Goal: Task Accomplishment & Management: Manage account settings

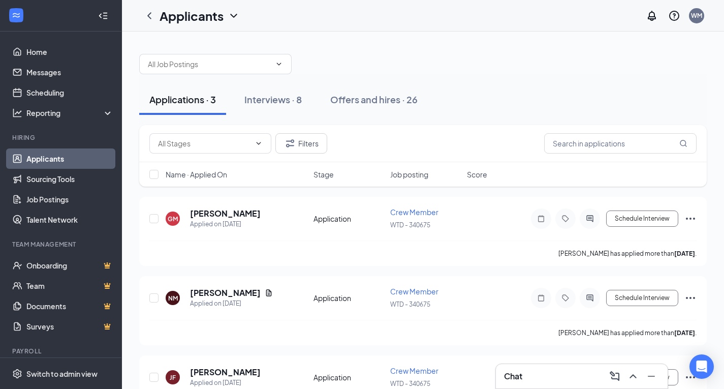
click at [543, 374] on div "Chat" at bounding box center [582, 376] width 156 height 16
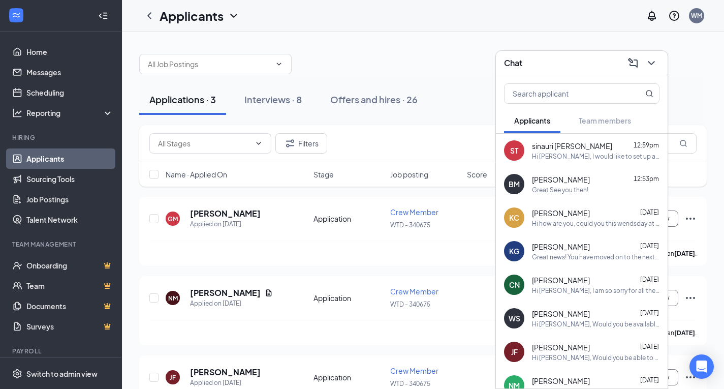
click at [661, 61] on div "Chat" at bounding box center [582, 63] width 172 height 24
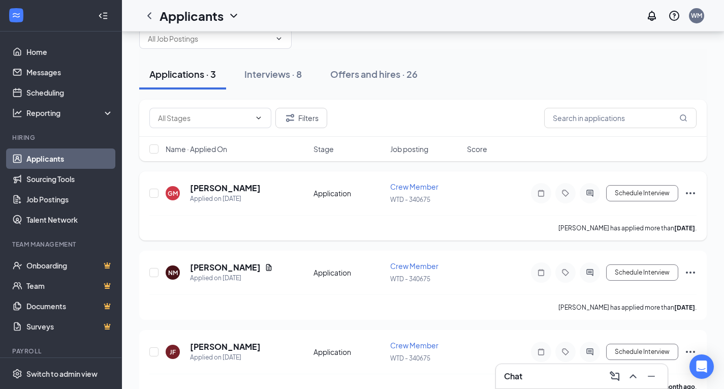
scroll to position [48, 0]
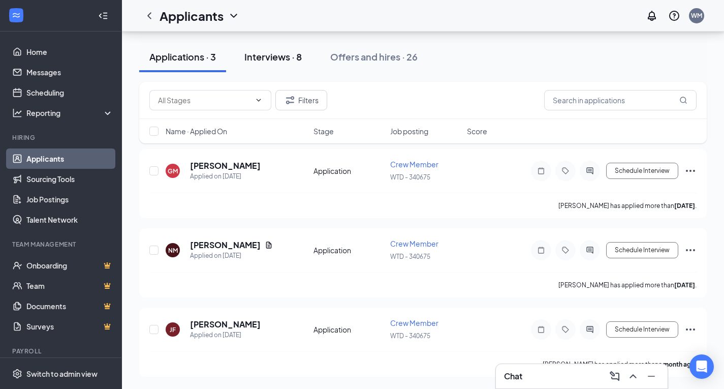
click at [300, 58] on div "Interviews · 8" at bounding box center [273, 56] width 57 height 13
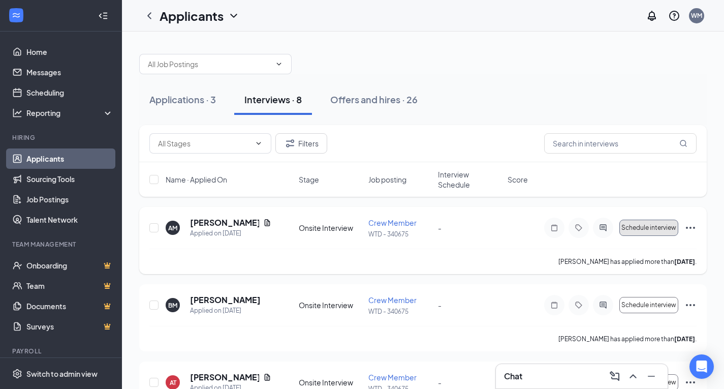
click at [658, 228] on span "Schedule interview" at bounding box center [649, 227] width 55 height 7
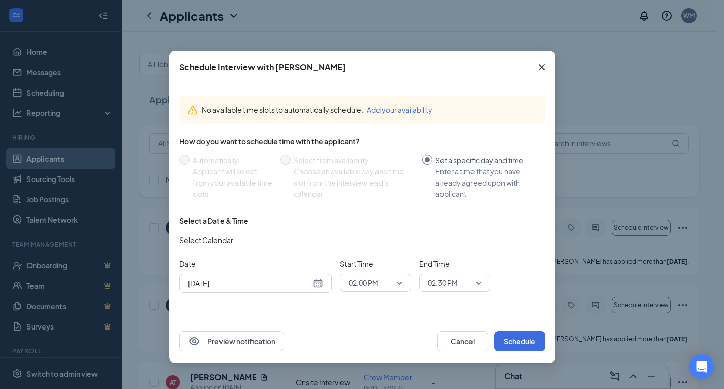
click at [316, 285] on div "Aug 26, 2025" at bounding box center [255, 283] width 135 height 11
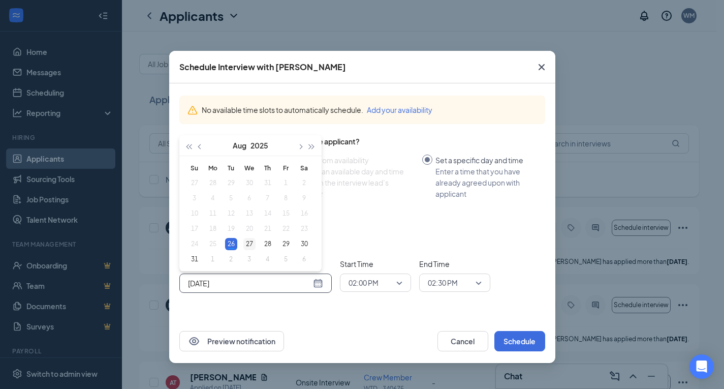
type input "Aug 27, 2025"
click at [249, 246] on div "27" at bounding box center [250, 244] width 12 height 12
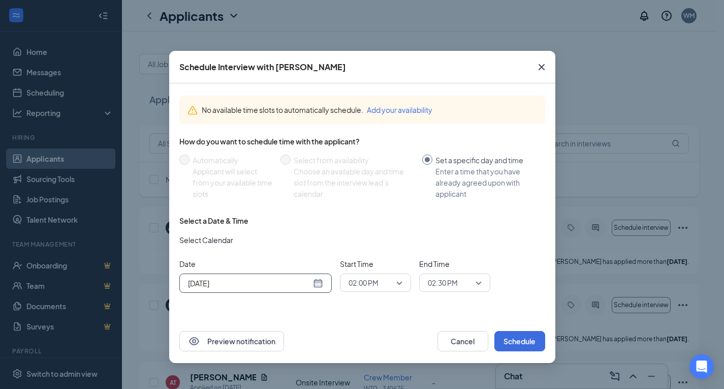
click at [378, 280] on span "02:00 PM" at bounding box center [364, 282] width 30 height 15
click at [362, 178] on span "11:00 AM" at bounding box center [363, 177] width 30 height 11
click at [440, 279] on span "02:30 PM" at bounding box center [443, 282] width 30 height 15
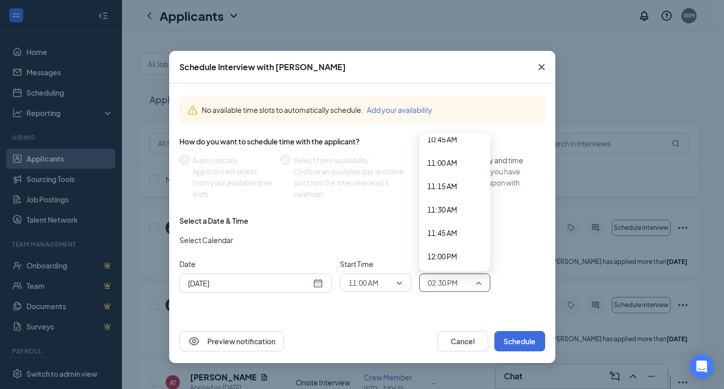
scroll to position [996, 0]
click at [462, 206] on span "11:15 AM" at bounding box center [455, 204] width 55 height 11
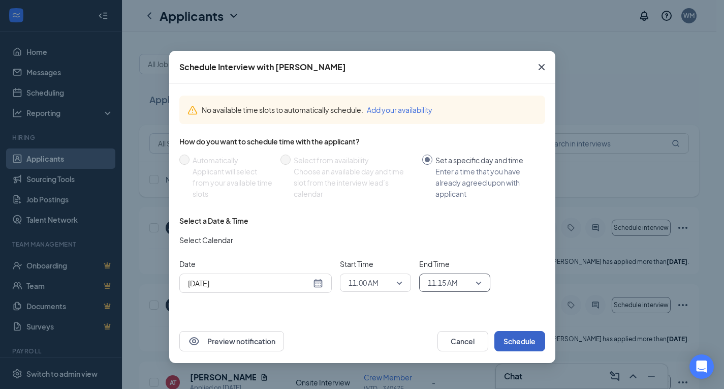
click at [527, 348] on button "Schedule" at bounding box center [520, 341] width 51 height 20
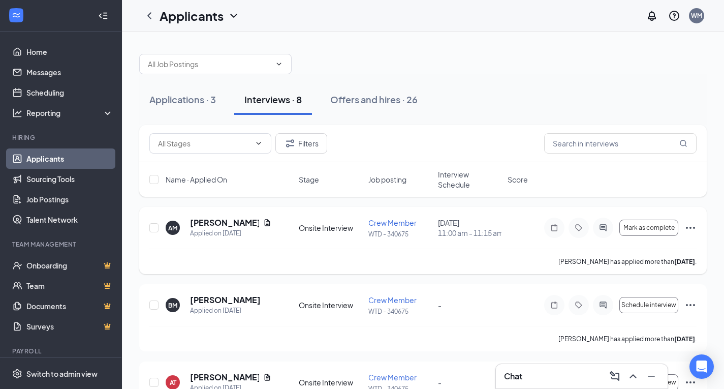
click at [684, 227] on div "Mark as complete" at bounding box center [621, 228] width 153 height 20
click at [695, 225] on icon "Ellipses" at bounding box center [691, 228] width 12 height 12
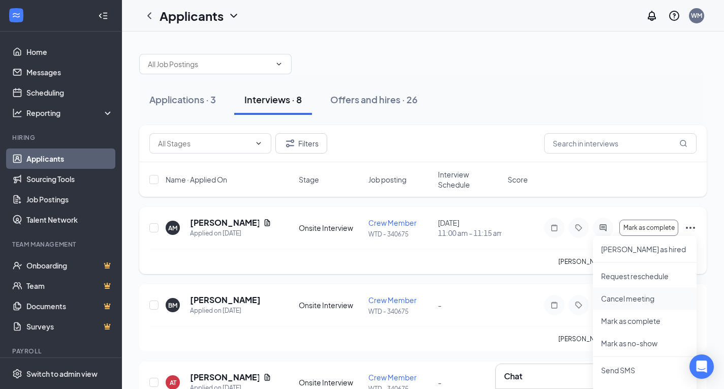
click at [624, 299] on p "Cancel meeting" at bounding box center [644, 298] width 87 height 10
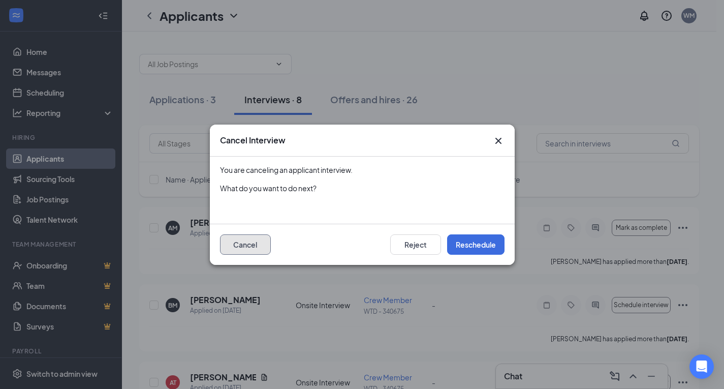
click at [256, 245] on button "Cancel" at bounding box center [245, 244] width 51 height 20
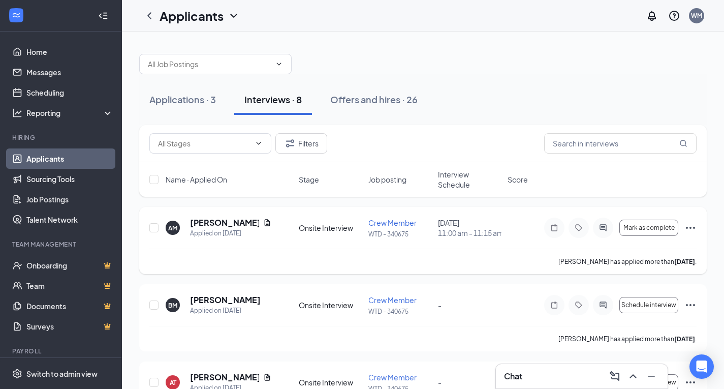
click at [698, 233] on div "AM Ali Mulamula Applied on Aug 24 Onsite Interview Crew Member WTD - 340675 Aug…" at bounding box center [423, 240] width 568 height 67
click at [696, 227] on icon "Ellipses" at bounding box center [691, 228] width 12 height 12
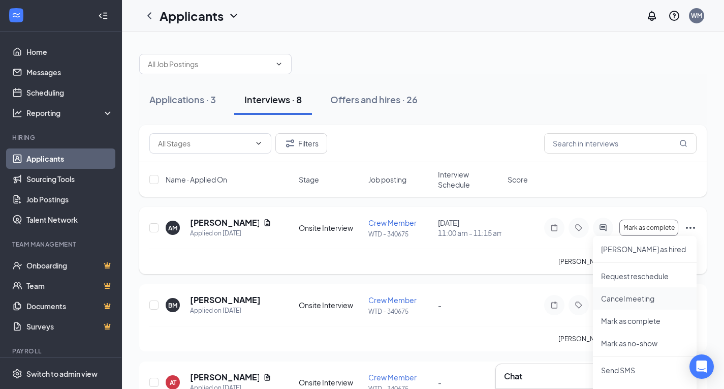
scroll to position [51, 0]
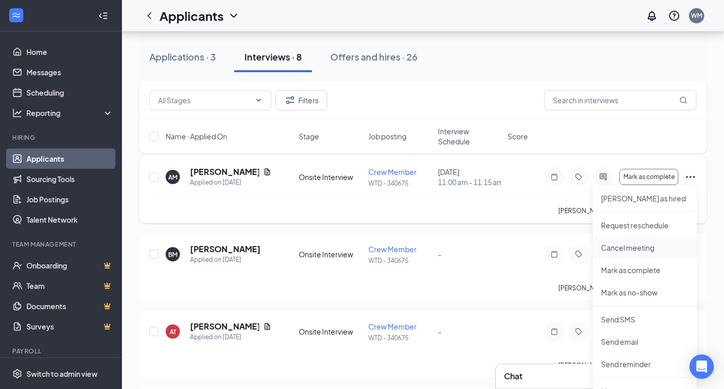
click at [634, 251] on p "Cancel meeting" at bounding box center [644, 248] width 87 height 10
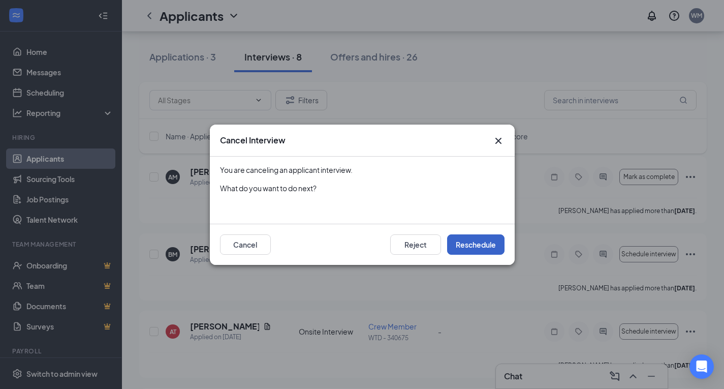
click at [483, 249] on button "Reschedule" at bounding box center [475, 244] width 57 height 20
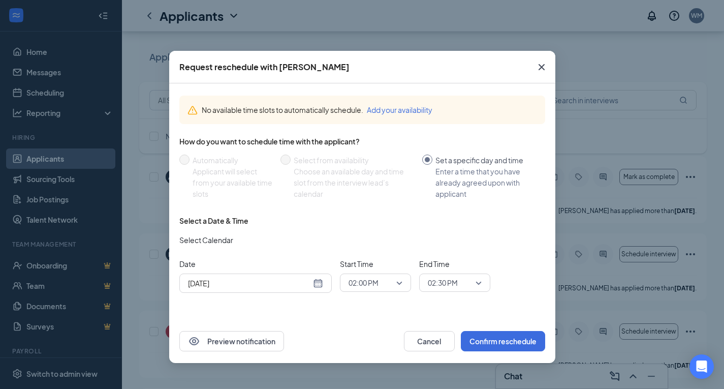
click at [536, 66] on icon "Cross" at bounding box center [542, 67] width 12 height 12
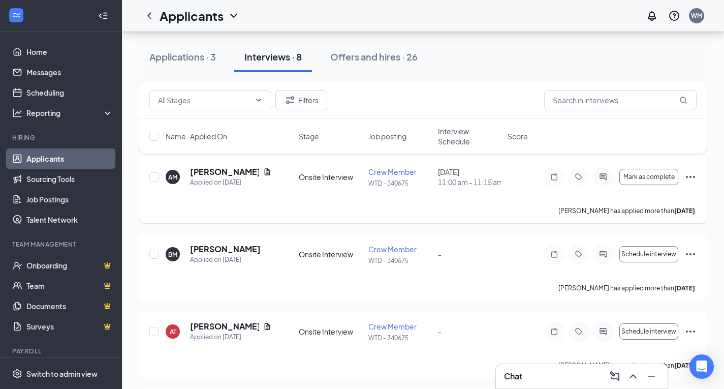
click at [693, 183] on icon "Ellipses" at bounding box center [691, 177] width 12 height 12
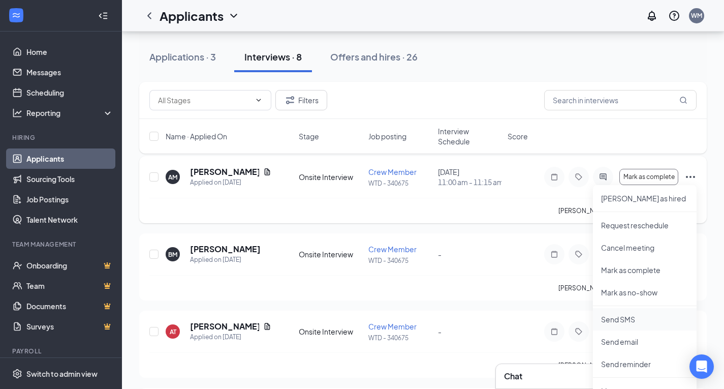
click at [644, 313] on li "Send SMS" at bounding box center [645, 319] width 104 height 22
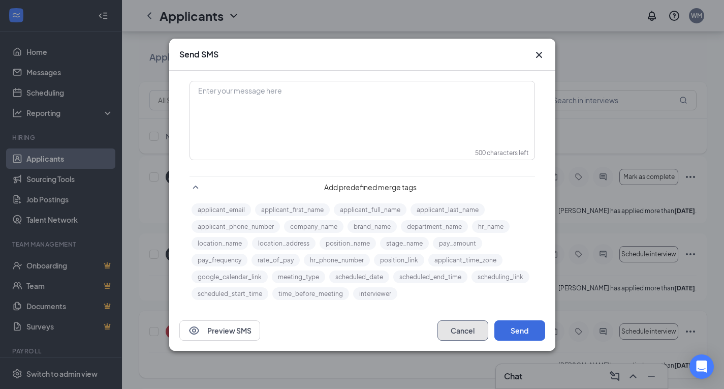
drag, startPoint x: 643, startPoint y: 313, endPoint x: 519, endPoint y: 323, distance: 123.9
click at [479, 330] on button "Cancel" at bounding box center [463, 330] width 51 height 20
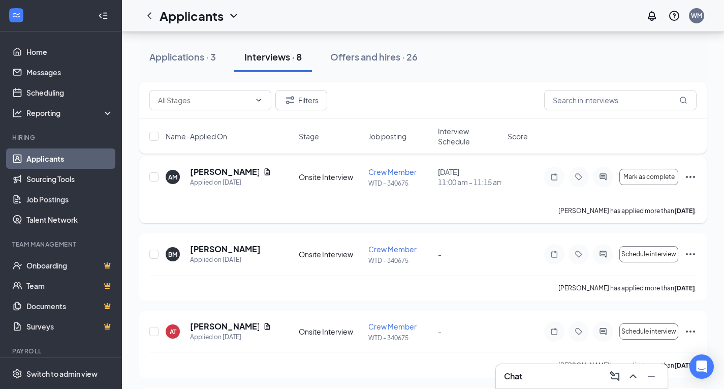
click at [689, 177] on icon "Ellipses" at bounding box center [691, 177] width 12 height 12
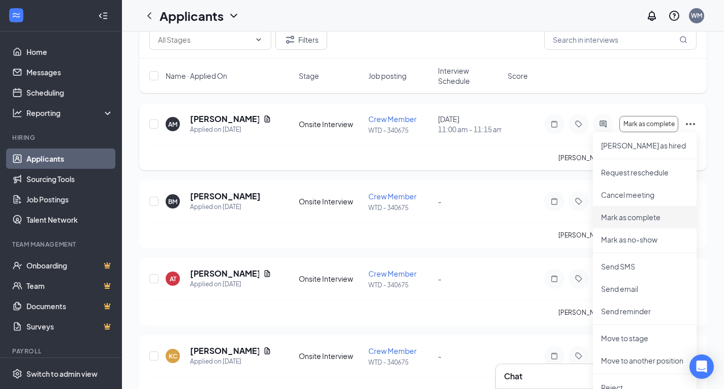
scroll to position [0, 0]
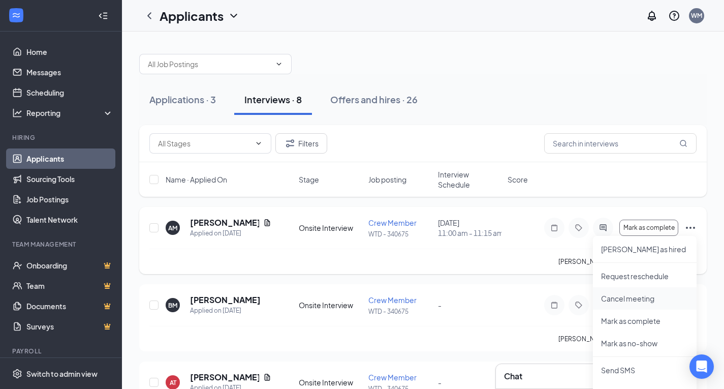
click at [657, 295] on p "Cancel meeting" at bounding box center [644, 298] width 87 height 10
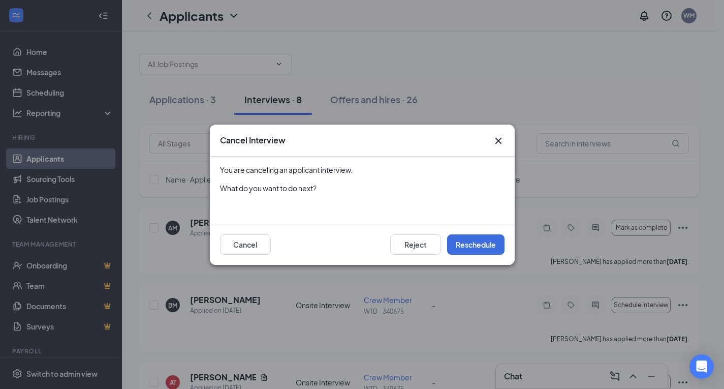
click at [442, 248] on div "Reject Reschedule" at bounding box center [447, 244] width 114 height 20
click at [436, 248] on button "Reject" at bounding box center [415, 244] width 51 height 20
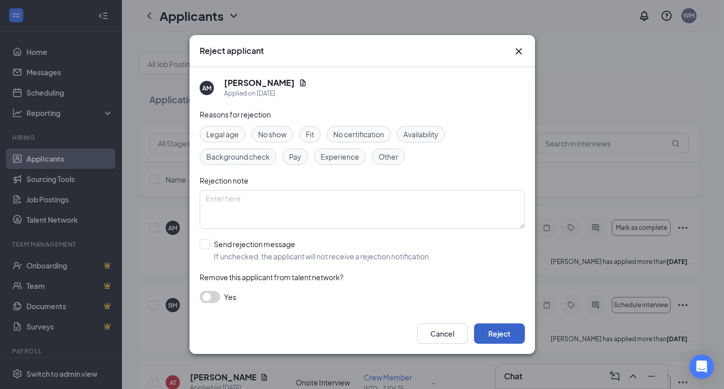
click at [493, 339] on button "Reject" at bounding box center [499, 333] width 51 height 20
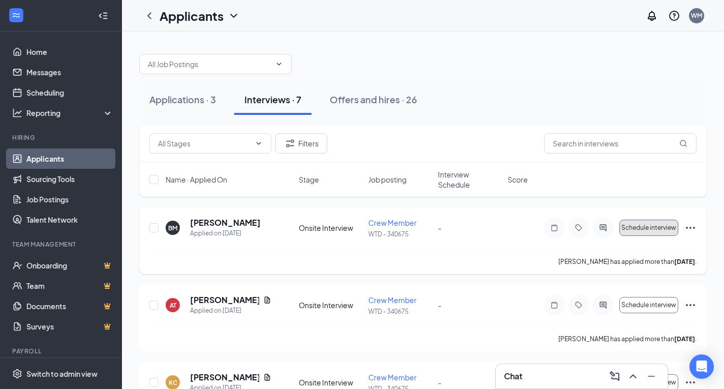
click at [654, 226] on span "Schedule interview" at bounding box center [649, 227] width 55 height 7
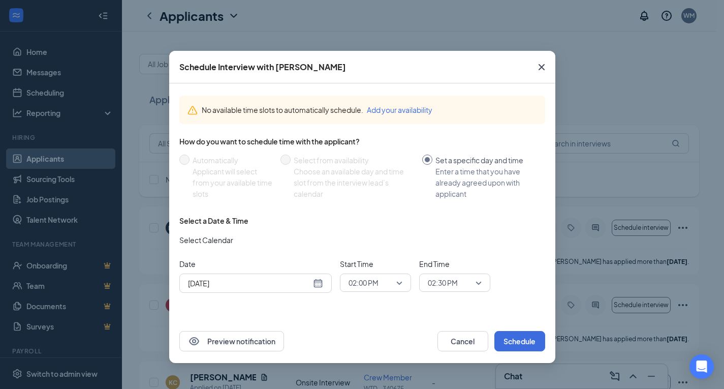
click at [379, 284] on span "02:00 PM" at bounding box center [364, 282] width 30 height 15
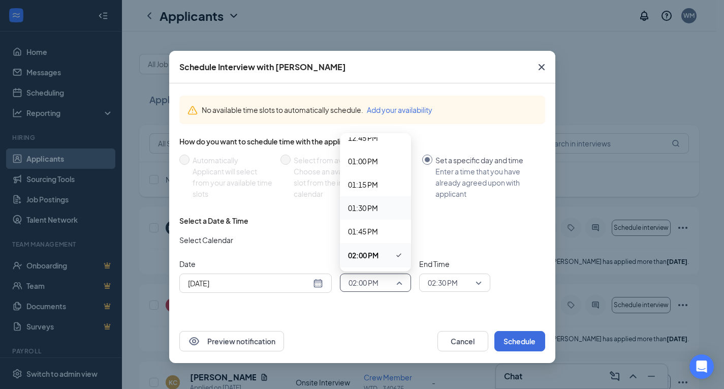
scroll to position [1153, 0]
click at [319, 288] on div "Aug 26, 2025" at bounding box center [255, 283] width 135 height 11
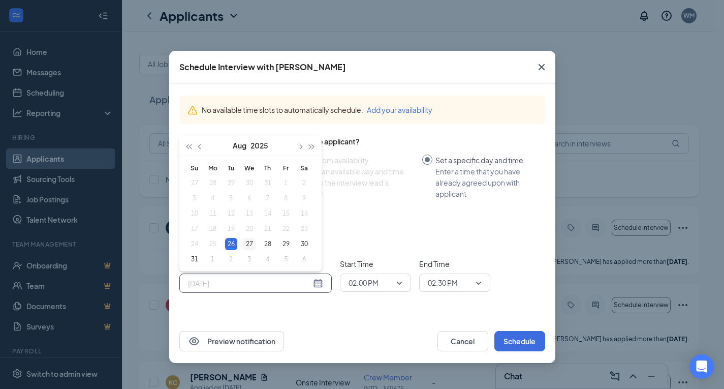
type input "Aug 27, 2025"
click at [247, 245] on div "27" at bounding box center [250, 244] width 12 height 12
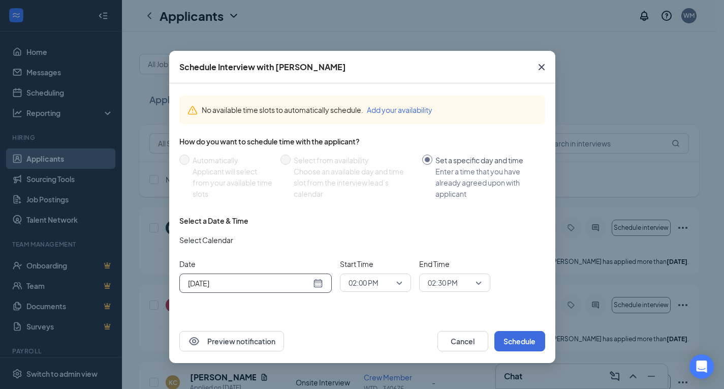
click at [392, 285] on span "02:00 PM" at bounding box center [371, 282] width 45 height 15
click at [366, 145] on span "11:15 AM" at bounding box center [363, 149] width 30 height 11
click at [373, 291] on div "11:15 AM" at bounding box center [375, 283] width 71 height 18
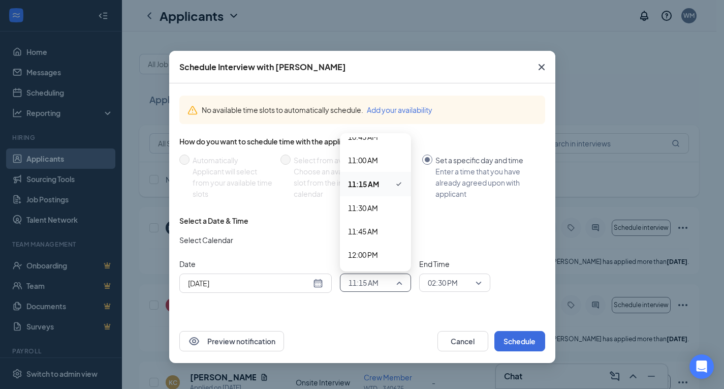
scroll to position [1001, 0]
click at [389, 185] on div "11:00 AM" at bounding box center [375, 177] width 71 height 23
click at [450, 283] on span "02:30 PM" at bounding box center [443, 282] width 30 height 15
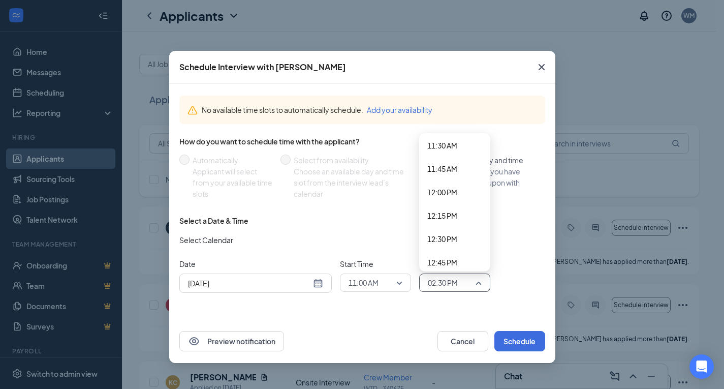
scroll to position [1047, 0]
click at [451, 153] on span "11:15 AM" at bounding box center [443, 153] width 30 height 11
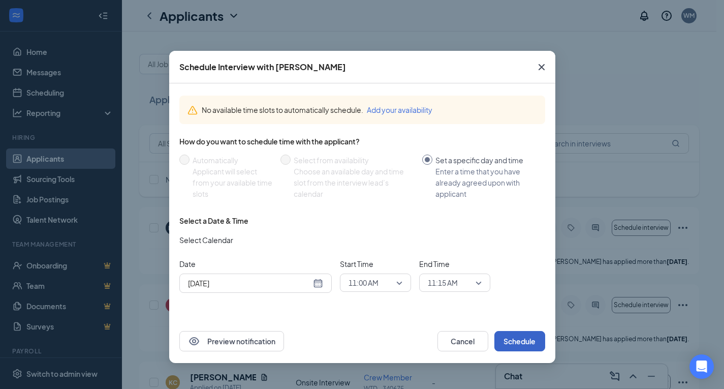
click at [526, 341] on button "Schedule" at bounding box center [520, 341] width 51 height 20
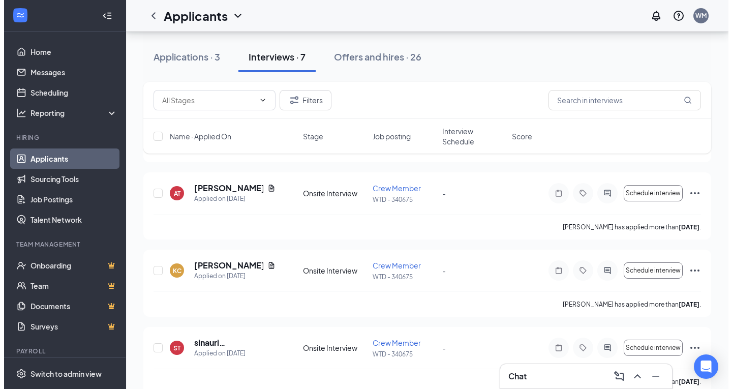
scroll to position [0, 0]
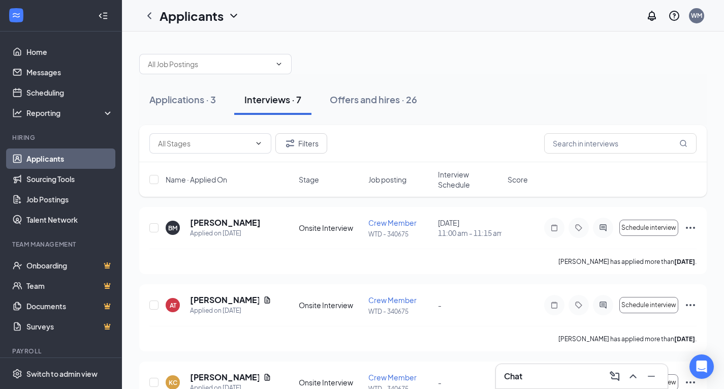
click at [584, 73] on div at bounding box center [423, 59] width 568 height 31
click at [263, 301] on icon "Document" at bounding box center [267, 300] width 8 height 8
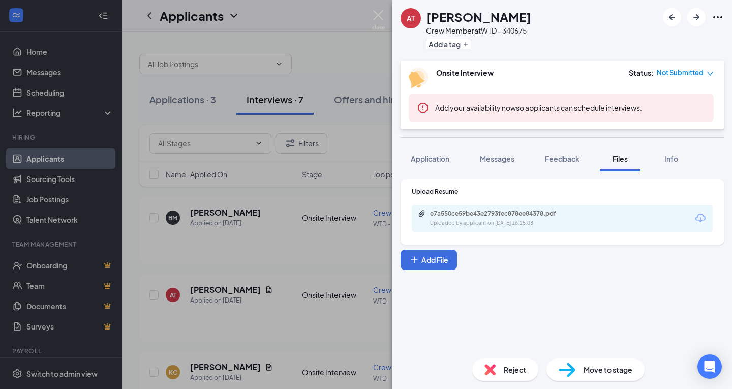
click at [506, 230] on div "e7a550ce59be43e2793fec878ee84378.pdf Uploaded by applicant on Aug 22, 2025 at 1…" at bounding box center [562, 218] width 301 height 27
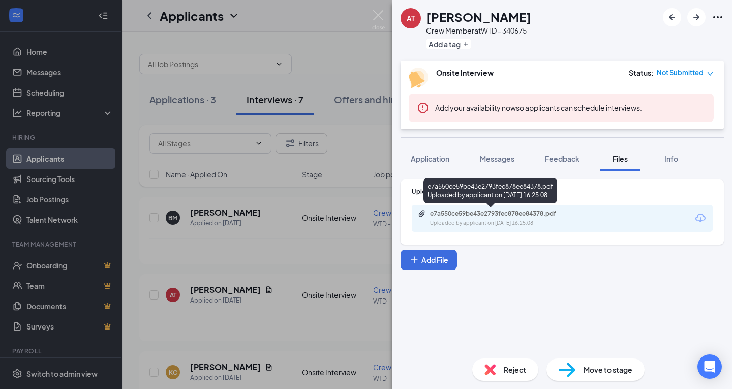
click at [511, 209] on div "e7a550ce59be43e2793fec878ee84378.pdf Uploaded by applicant on Aug 22, 2025 at 1…" at bounding box center [562, 218] width 301 height 27
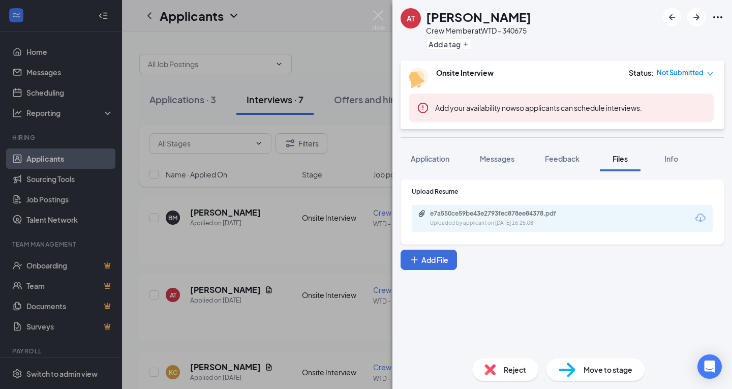
click at [509, 217] on div "e7a550ce59be43e2793fec878ee84378.pdf" at bounding box center [501, 213] width 142 height 8
click at [496, 151] on button "Messages" at bounding box center [497, 158] width 55 height 25
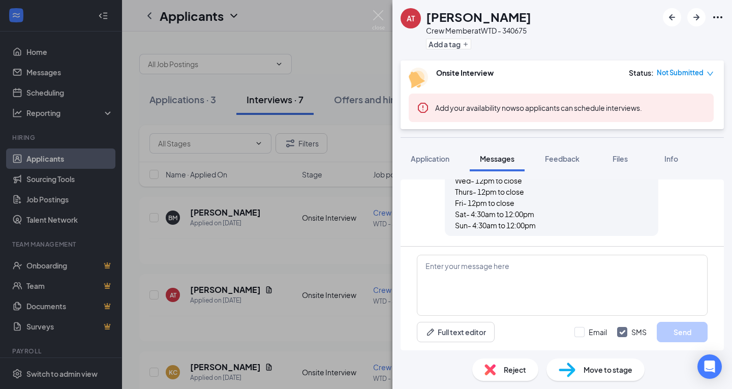
scroll to position [303, 0]
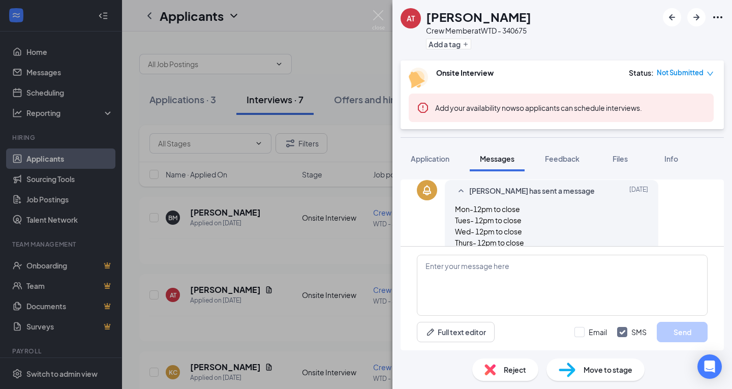
click at [368, 268] on div "AT Andre Thomas Crew Member at WTD - 340675 Add a tag Onsite Interview Status :…" at bounding box center [366, 194] width 732 height 389
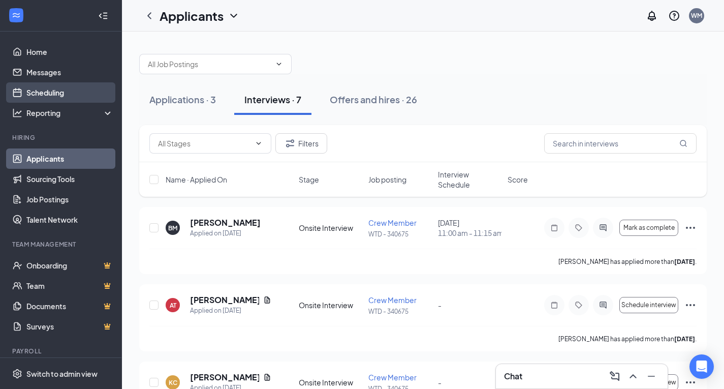
click at [45, 87] on link "Scheduling" at bounding box center [69, 92] width 87 height 20
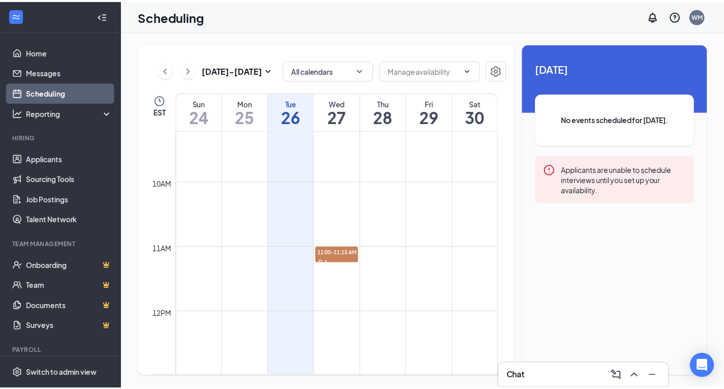
scroll to position [601, 0]
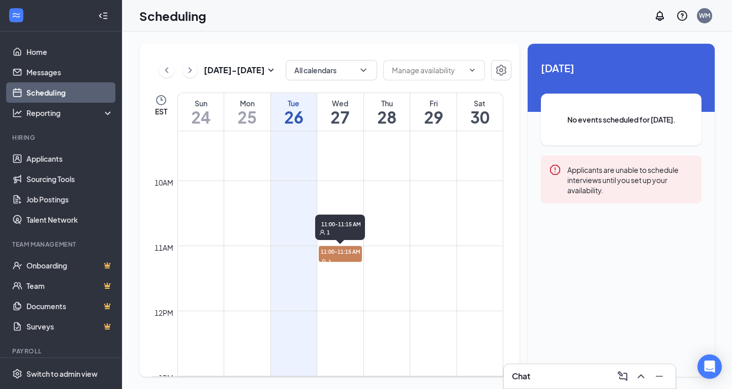
click at [343, 258] on div "1" at bounding box center [340, 261] width 43 height 10
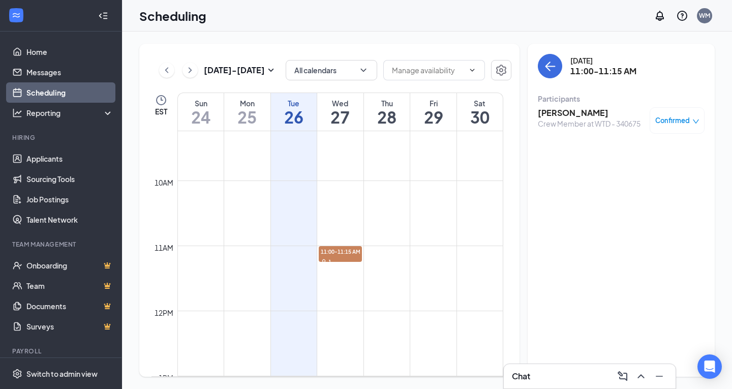
click at [681, 117] on span "Confirmed" at bounding box center [672, 120] width 35 height 10
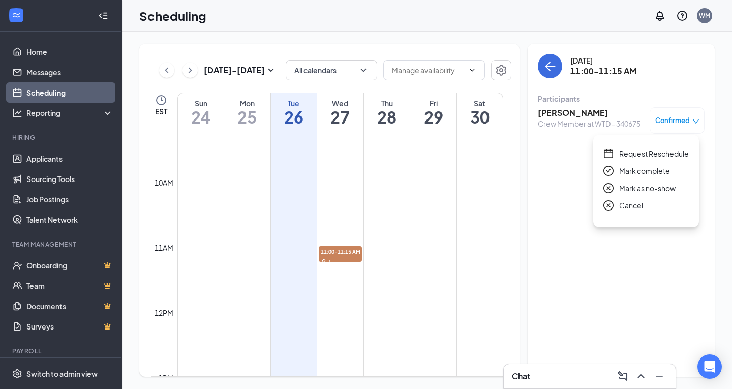
click at [681, 117] on span "Confirmed" at bounding box center [672, 120] width 35 height 10
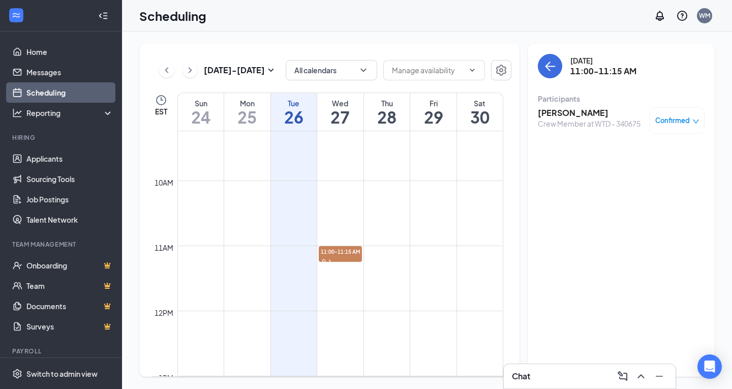
click at [690, 125] on div "Confirmed" at bounding box center [677, 120] width 44 height 10
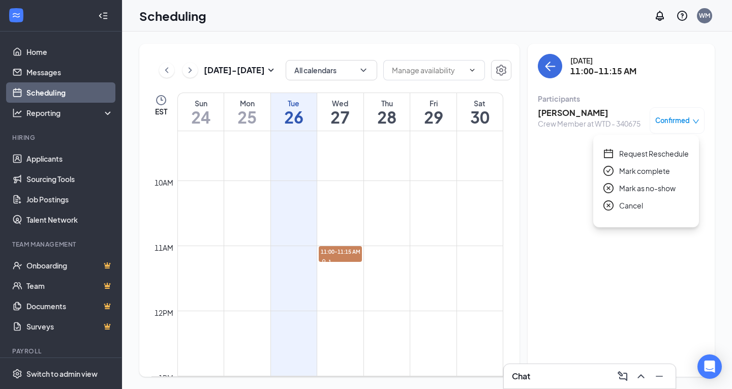
click at [690, 125] on div "Confirmed" at bounding box center [677, 120] width 44 height 10
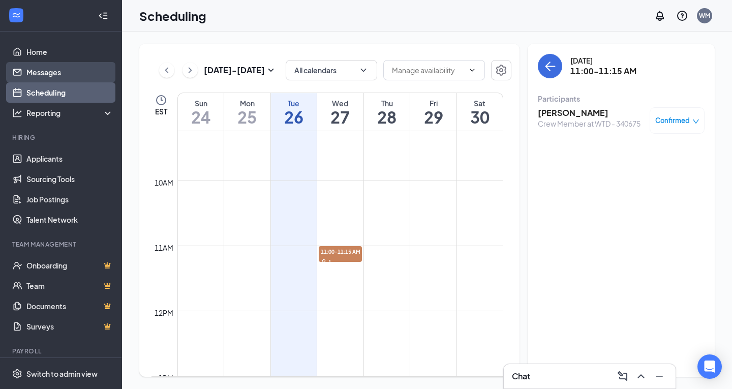
click at [31, 78] on link "Messages" at bounding box center [69, 72] width 87 height 20
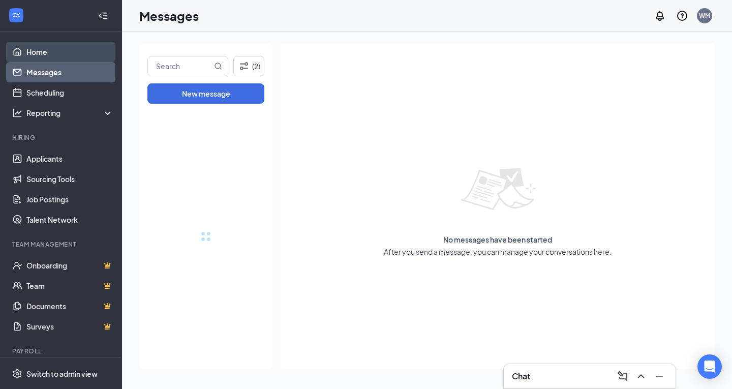
click at [43, 46] on link "Home" at bounding box center [69, 52] width 87 height 20
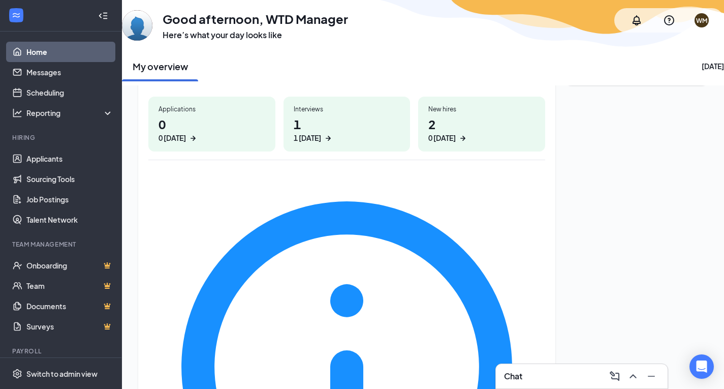
scroll to position [156, 0]
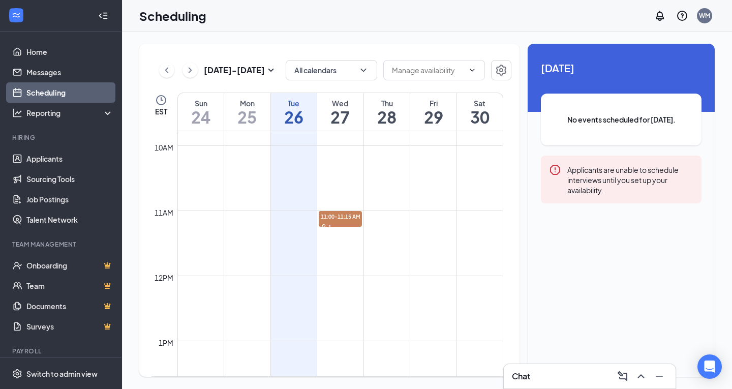
scroll to position [601, 0]
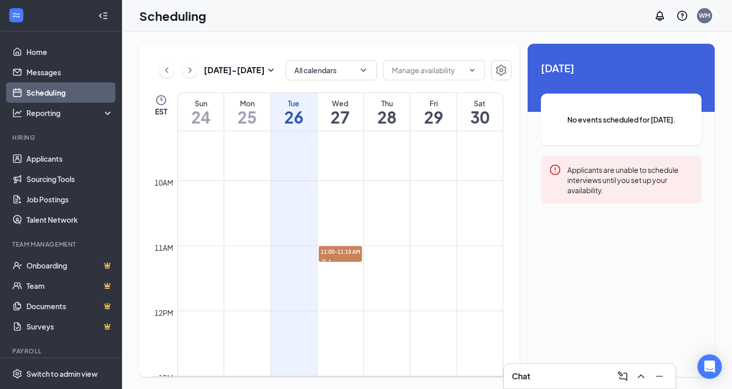
click at [329, 294] on td at bounding box center [340, 286] width 326 height 16
click at [326, 177] on td at bounding box center [340, 172] width 326 height 16
click at [339, 261] on div "1" at bounding box center [340, 261] width 43 height 10
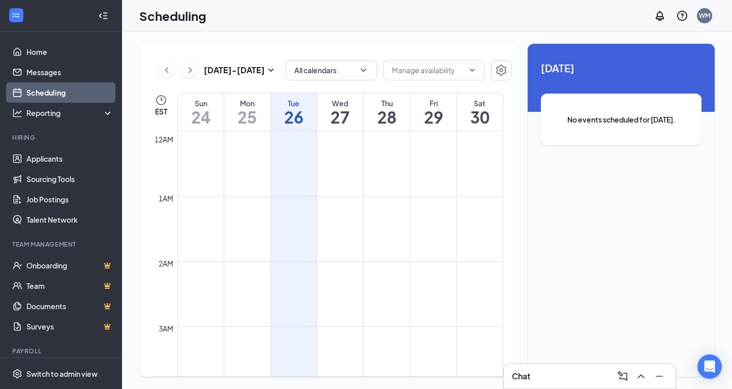
scroll to position [500, 0]
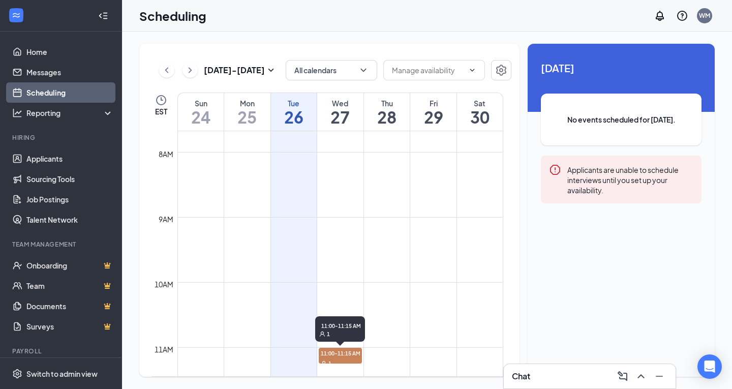
click at [327, 361] on icon "User" at bounding box center [324, 363] width 6 height 6
